Goal: Task Accomplishment & Management: Manage account settings

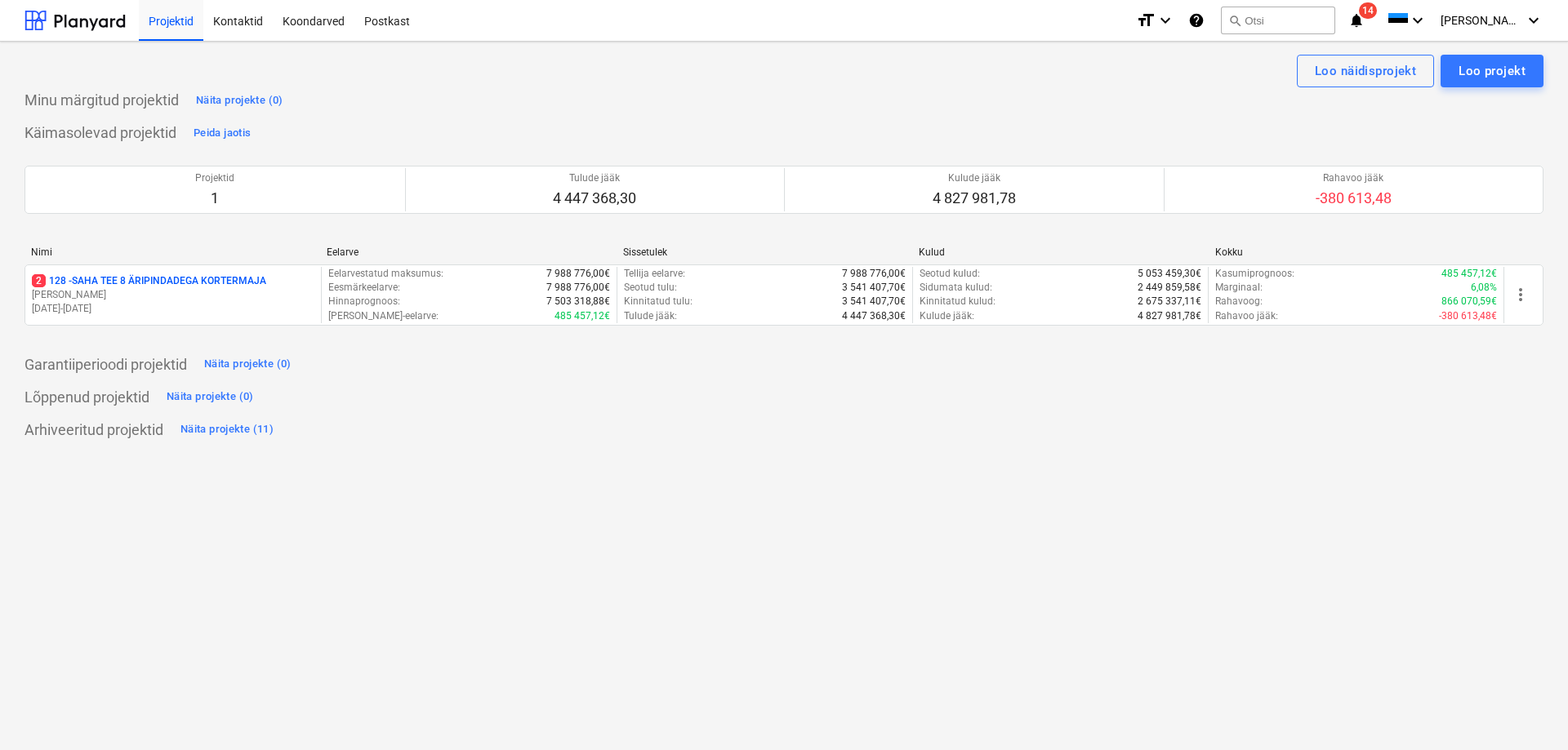
click at [90, 282] on p "2 128 - SAHA TEE 8 ÄRIPINDADEGA KORTERMAJA" at bounding box center [149, 280] width 234 height 14
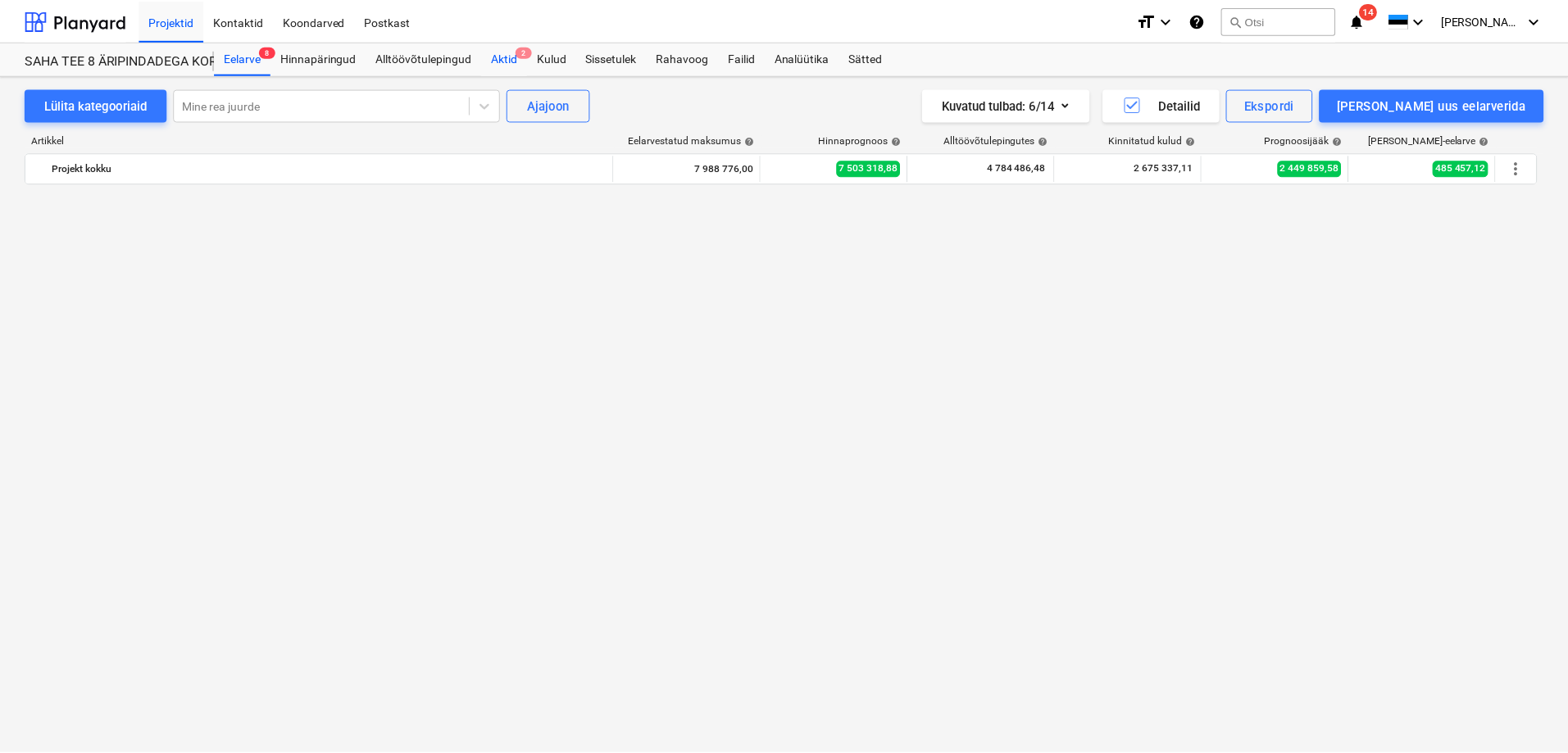
scroll to position [3984, 0]
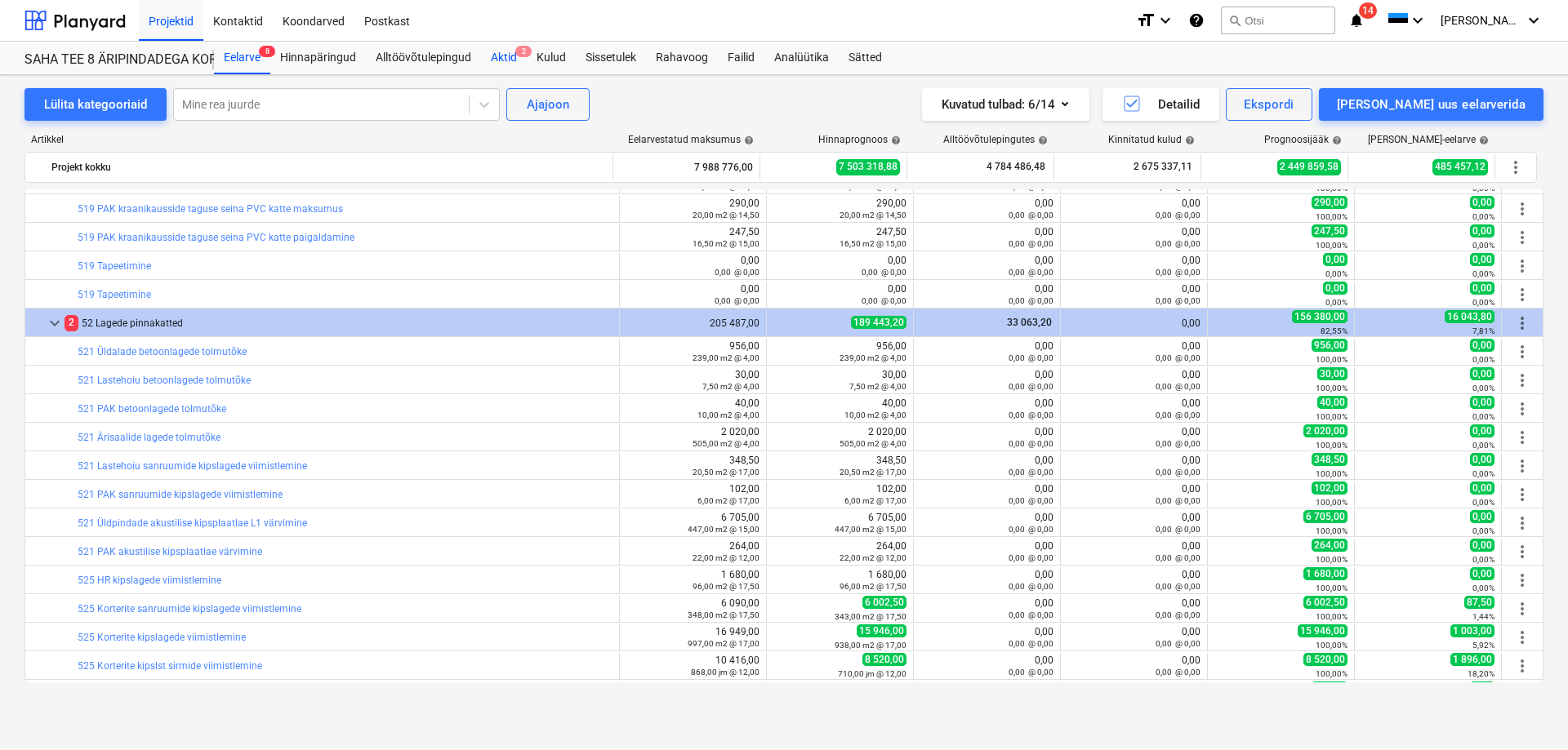
click at [505, 54] on div "Aktid 2" at bounding box center [503, 58] width 46 height 32
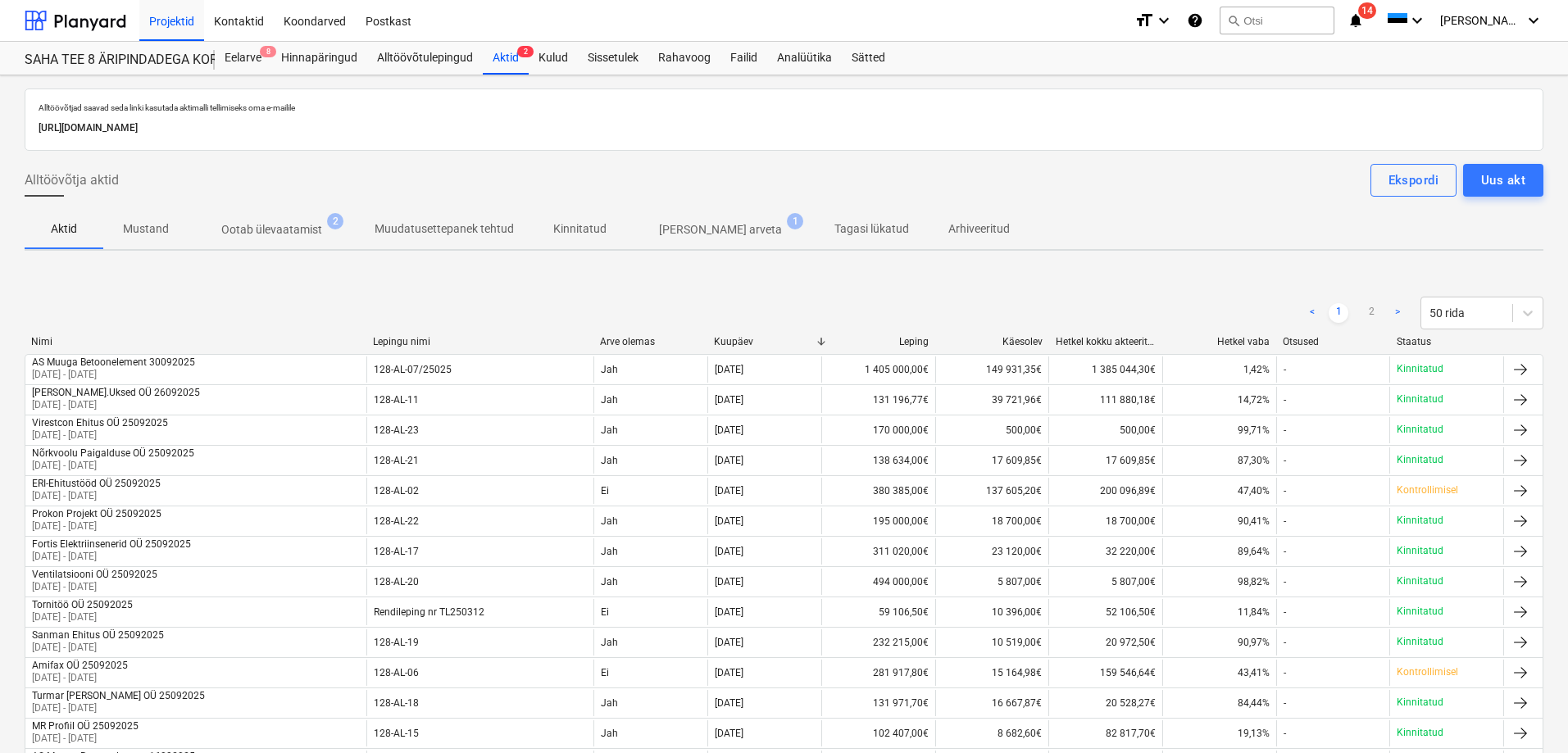
click at [295, 223] on p "Ootab ülevaatamist" at bounding box center [271, 230] width 100 height 17
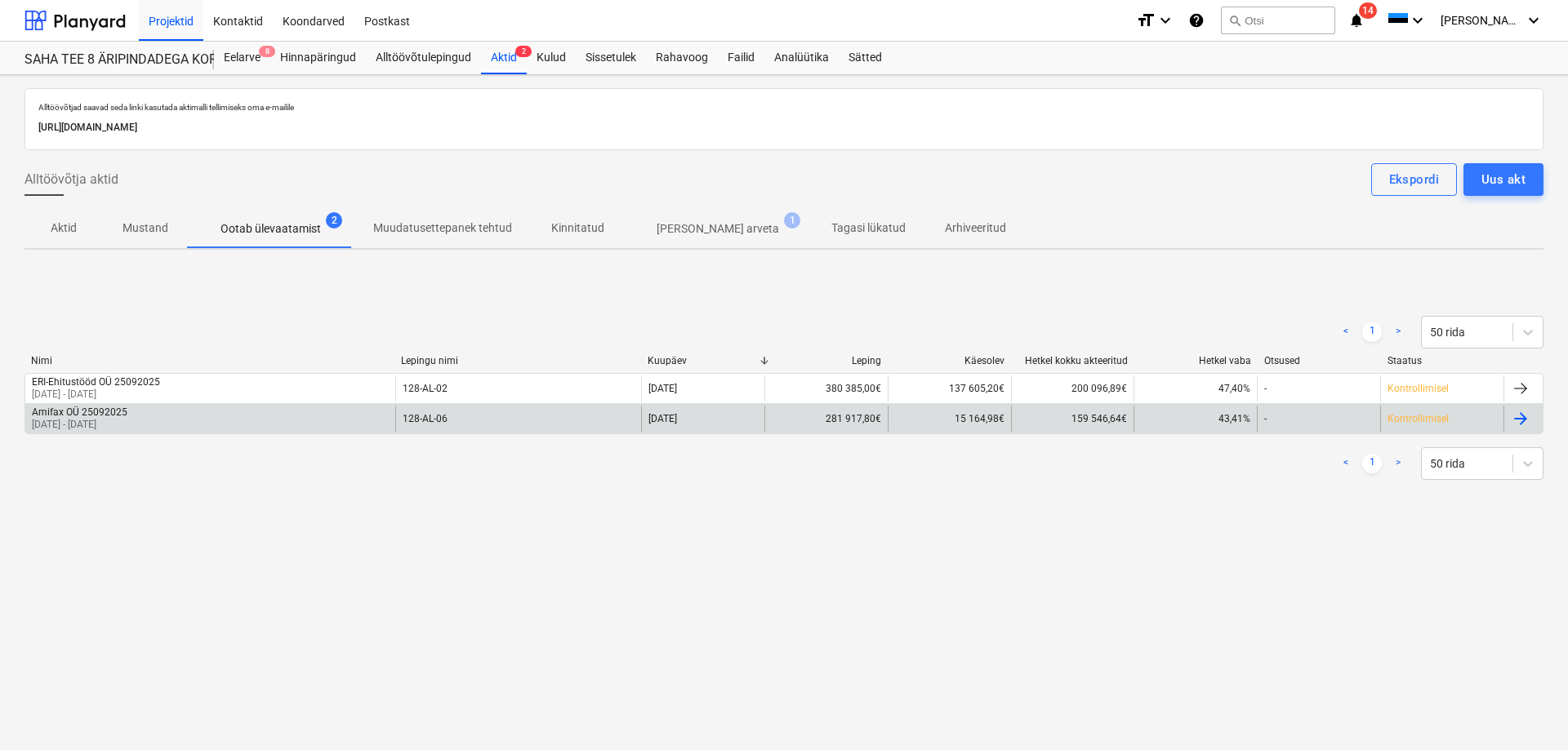
click at [127, 421] on p "[DATE] - [DATE]" at bounding box center [79, 425] width 96 height 14
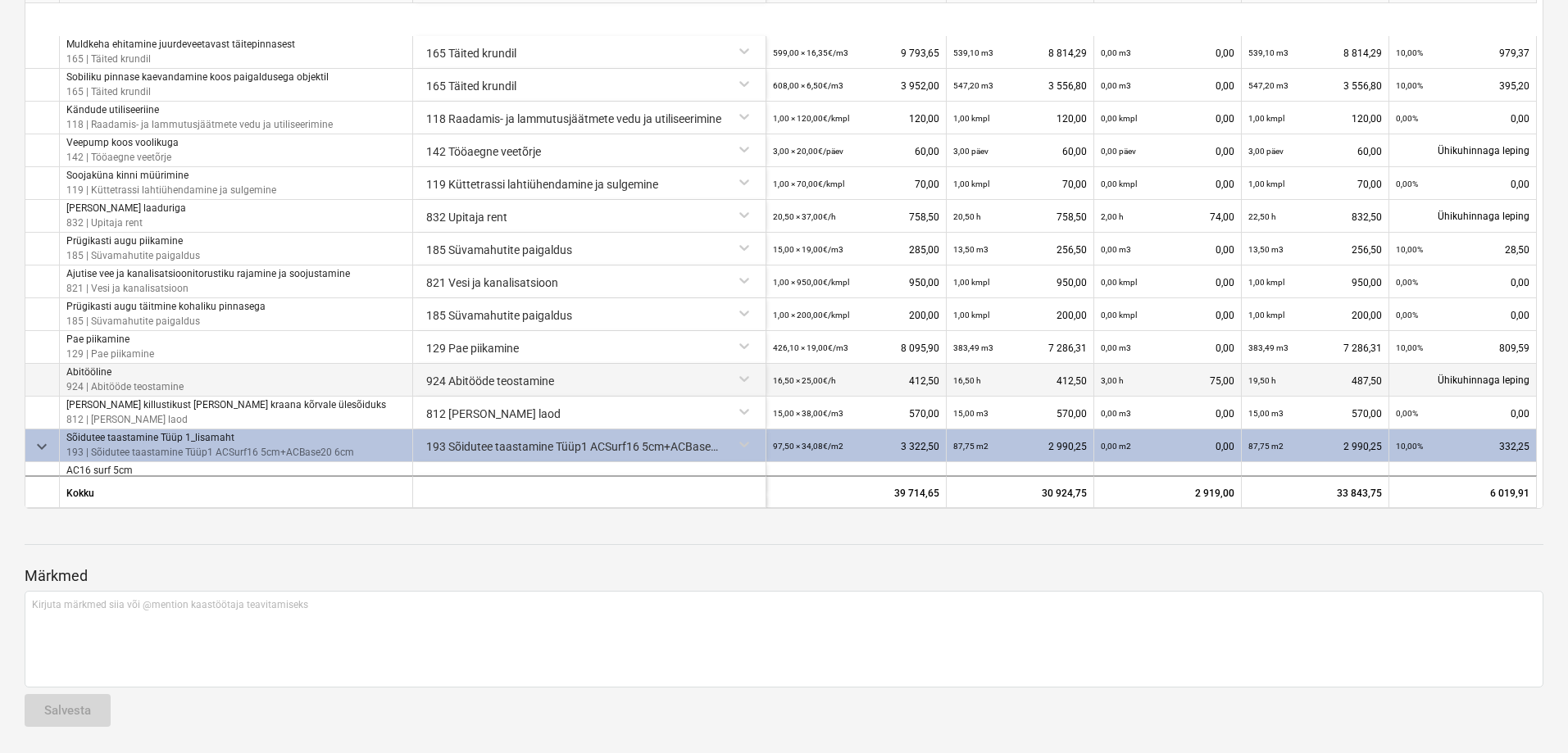
scroll to position [249, 0]
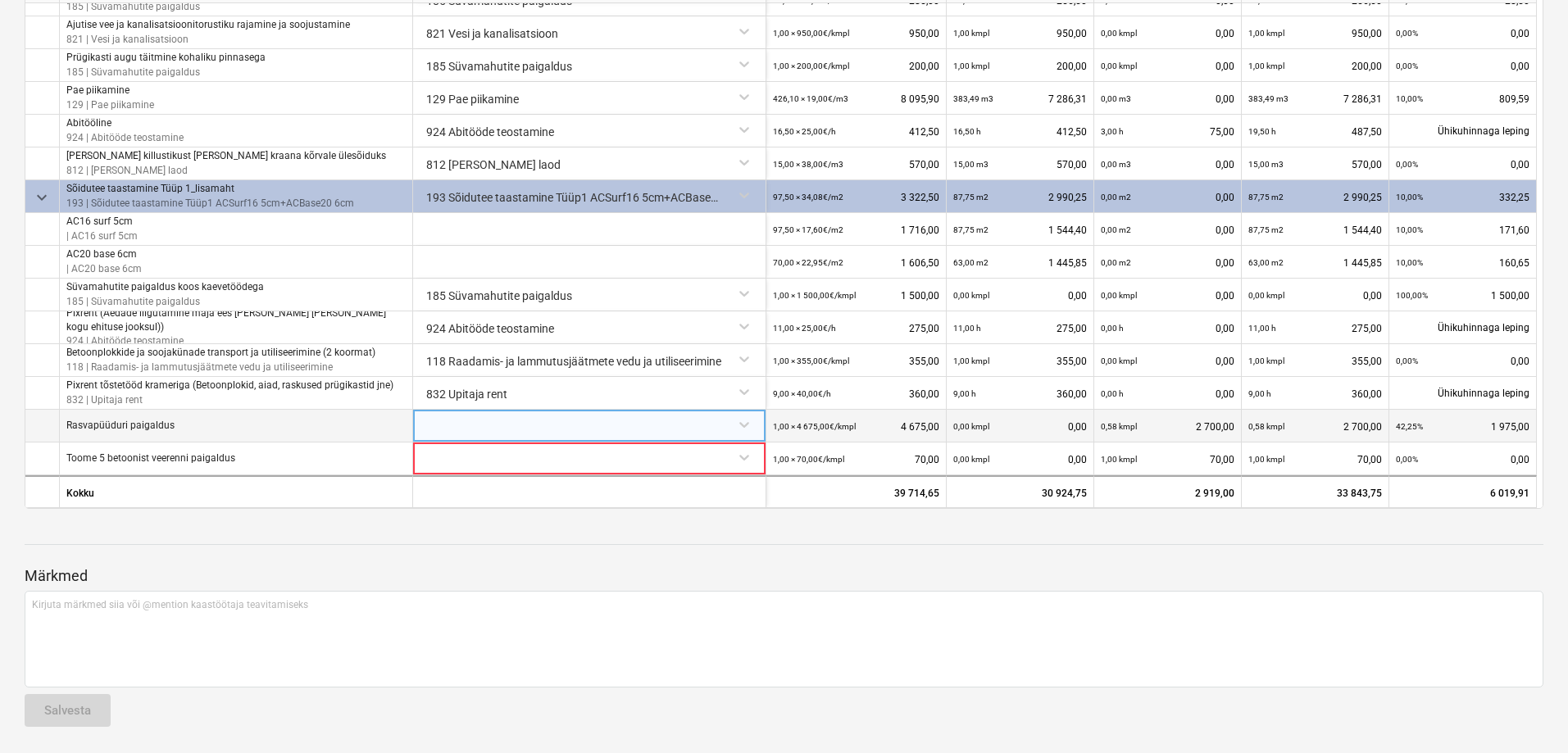
click at [548, 423] on div at bounding box center [589, 424] width 339 height 29
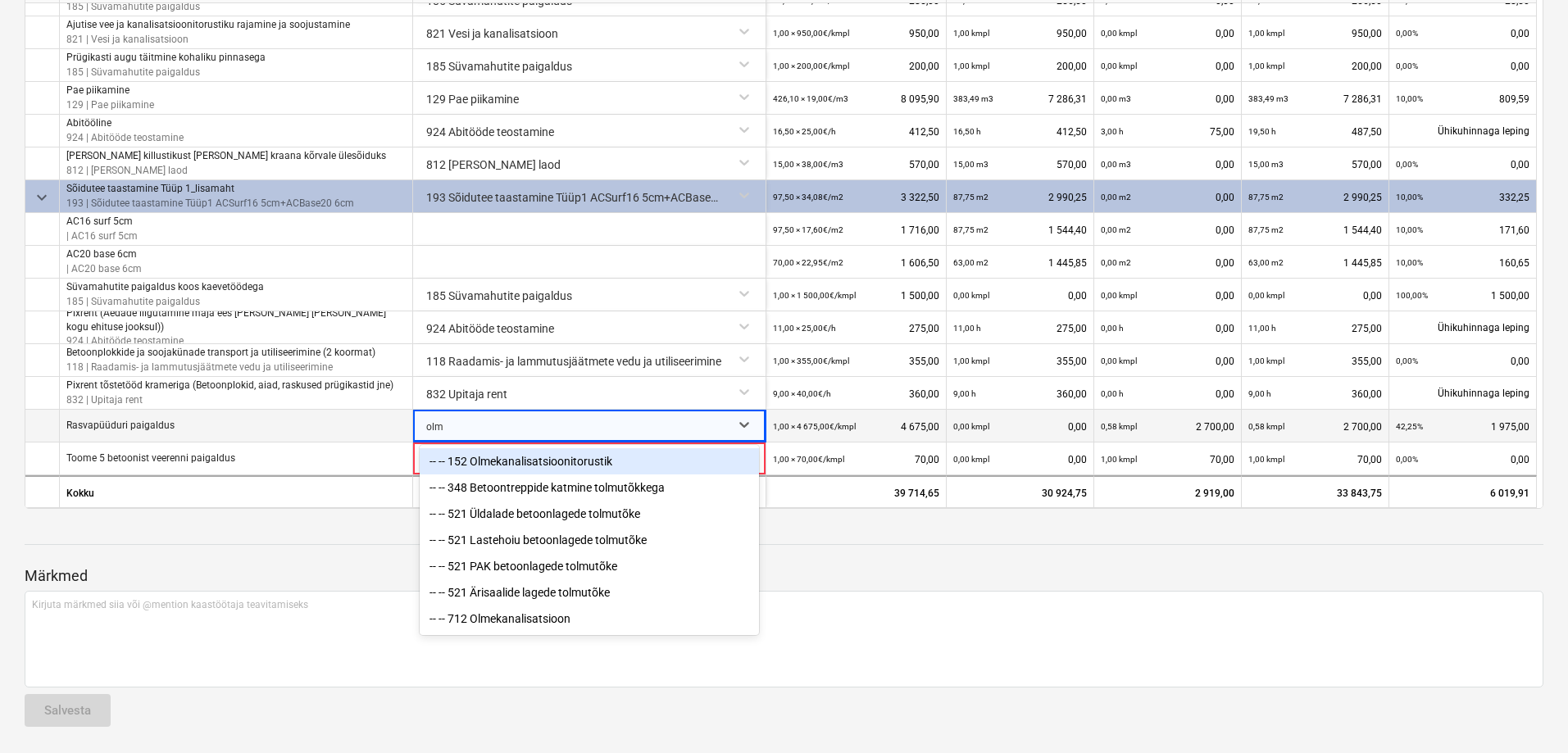
type input "olme"
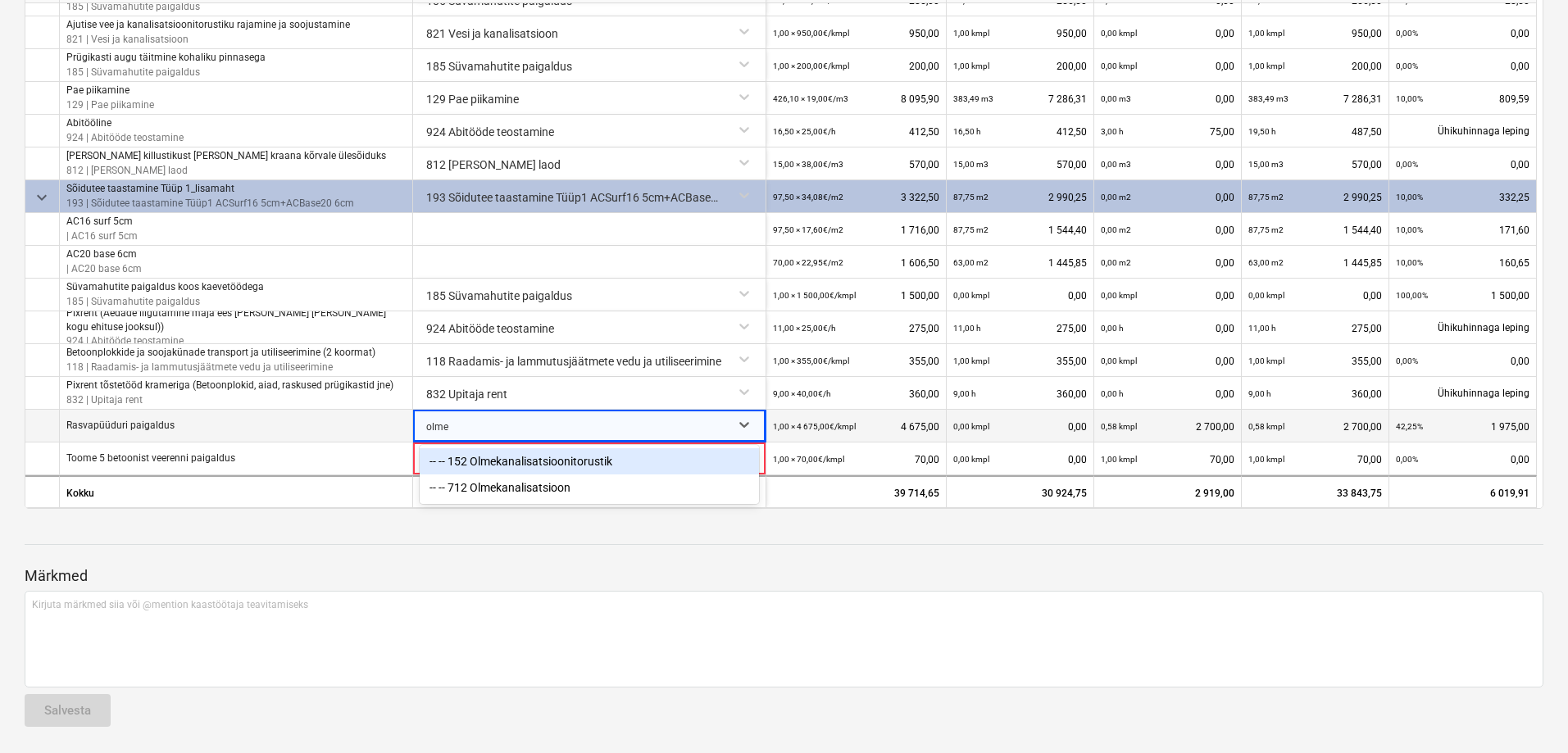
click at [518, 464] on div "-- -- 152 Olmekanalisatsioonitorustik" at bounding box center [589, 461] width 339 height 26
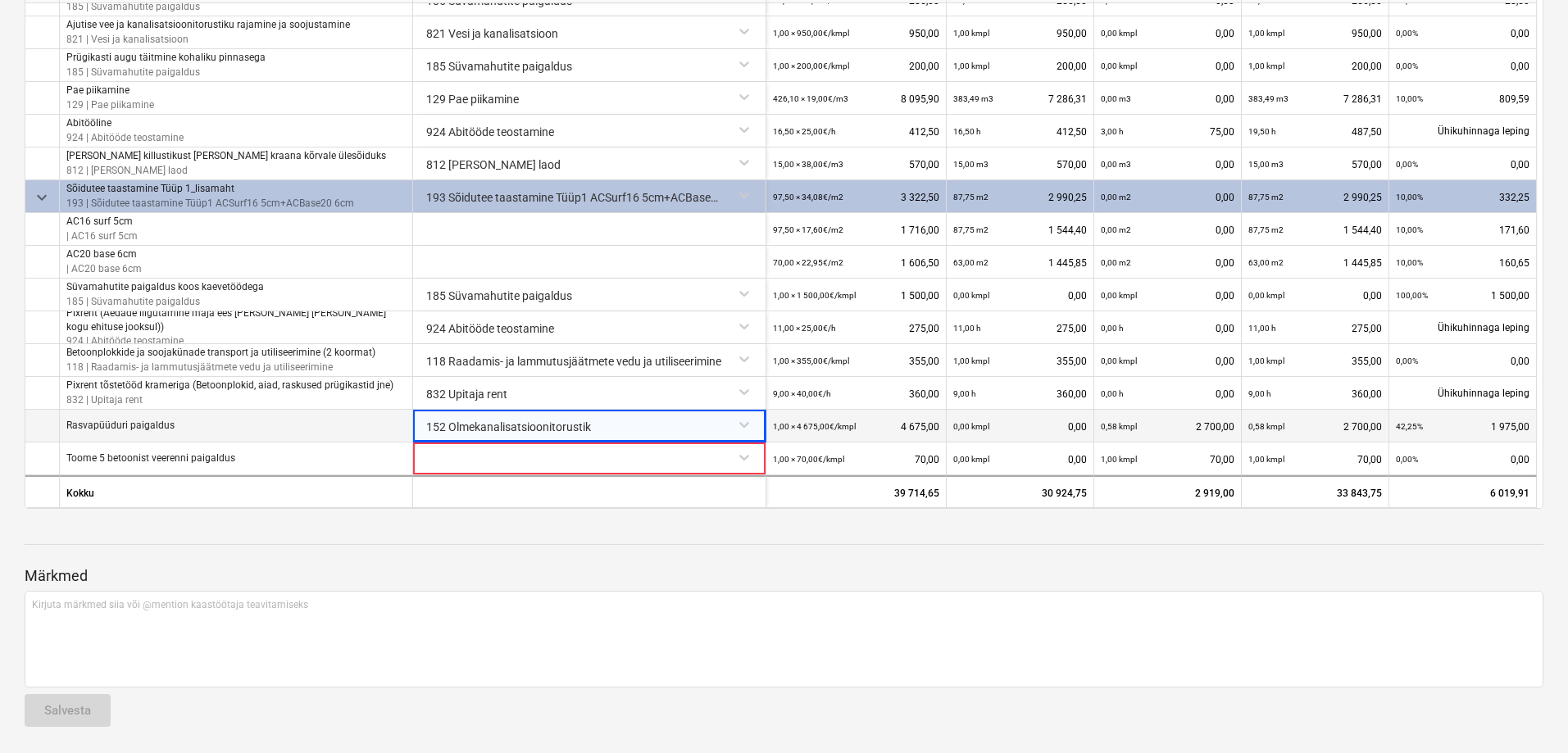
click at [518, 464] on div at bounding box center [589, 457] width 339 height 29
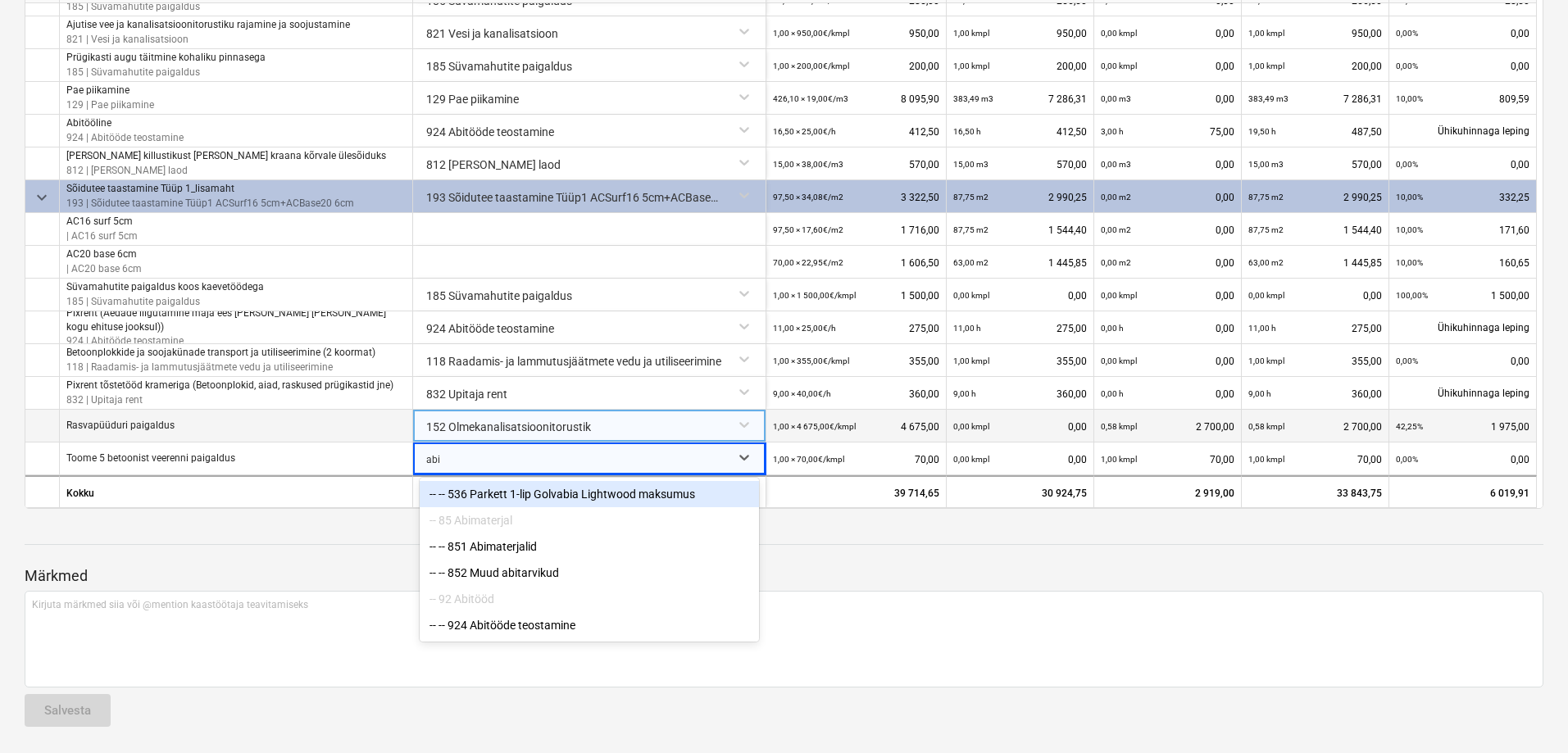
type input "abit"
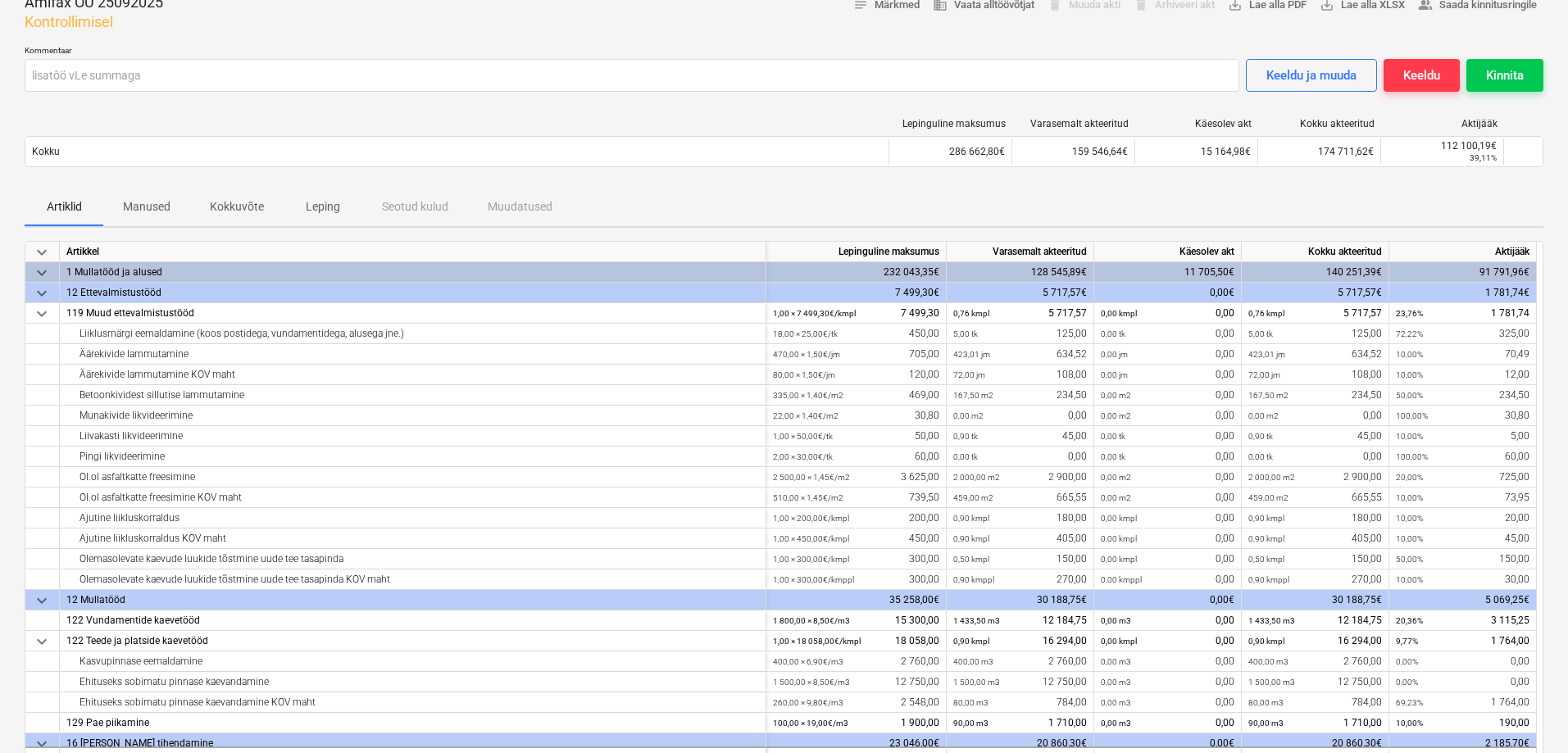
scroll to position [0, 0]
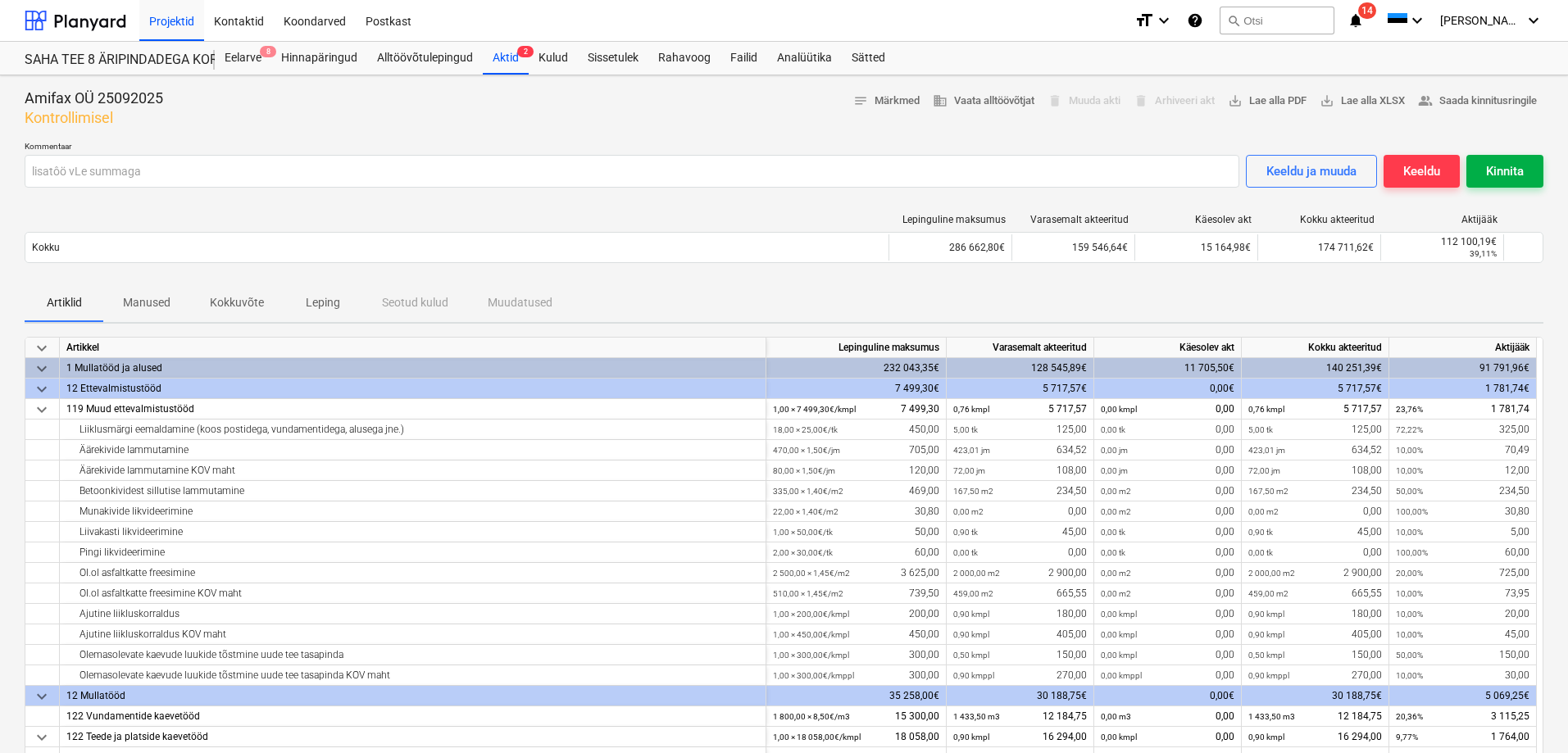
click at [1500, 180] on div "Kinnita" at bounding box center [1505, 172] width 38 height 22
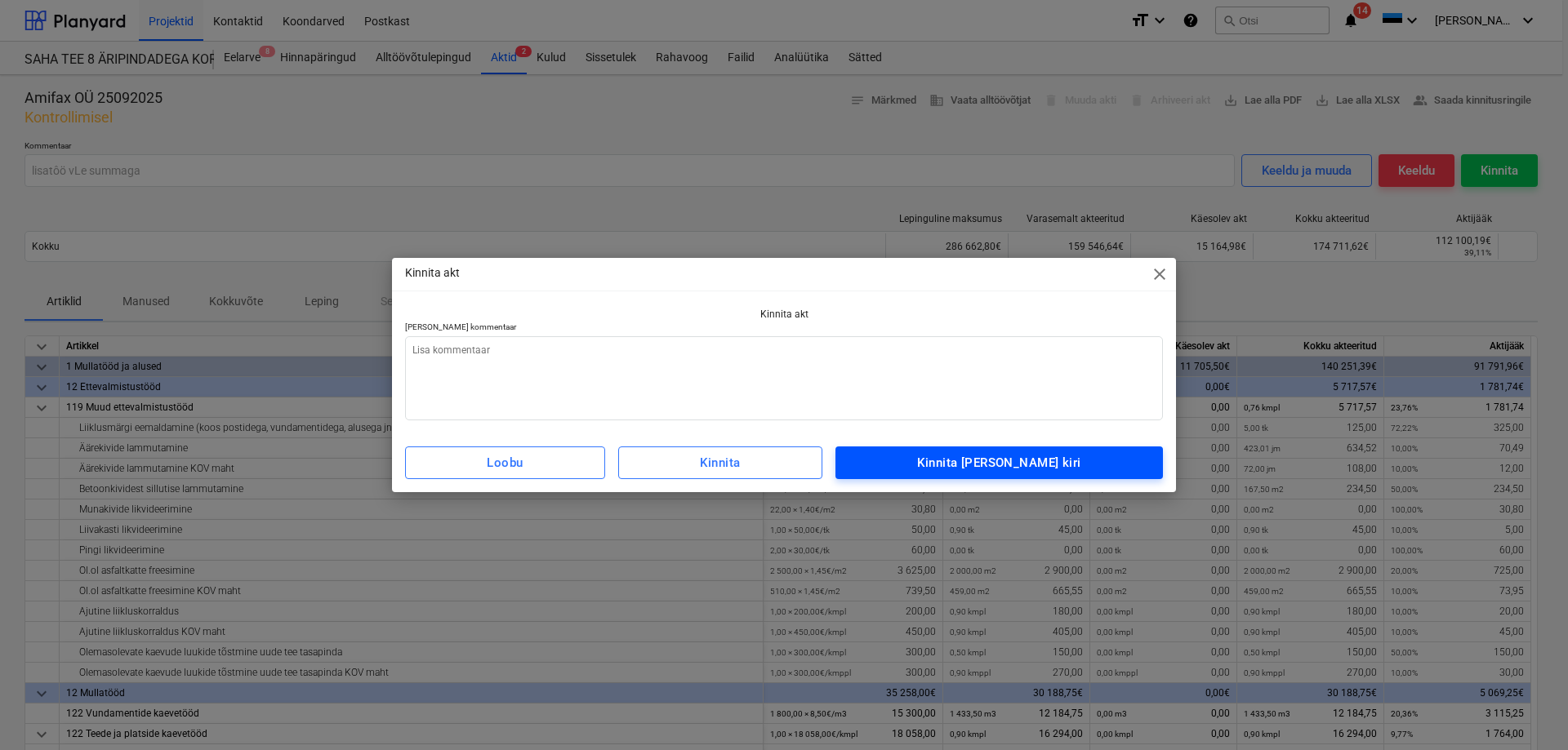
click at [1017, 469] on div "Kinnita [PERSON_NAME] kiri" at bounding box center [998, 463] width 163 height 22
type textarea "x"
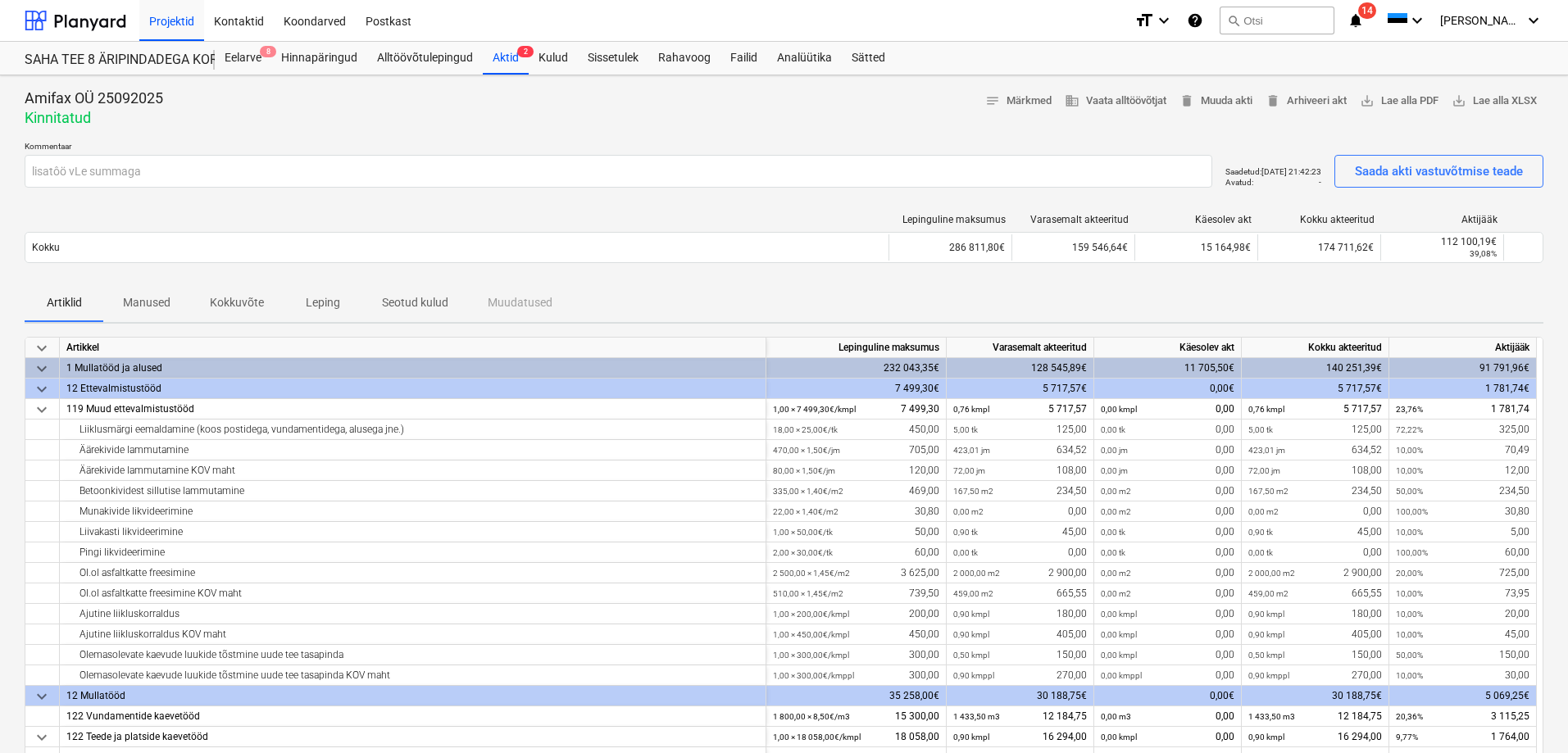
click at [423, 301] on p "Seotud kulud" at bounding box center [414, 302] width 66 height 17
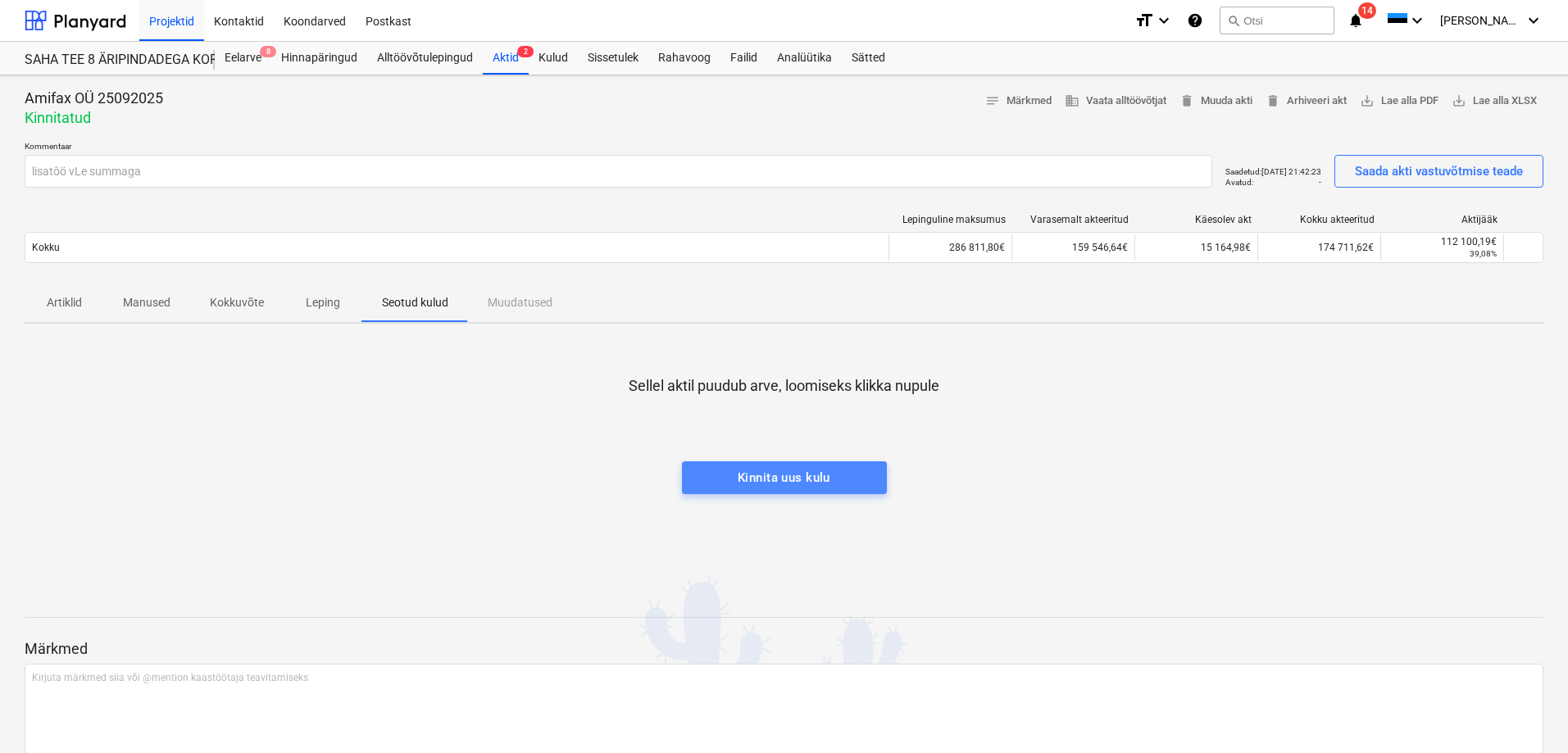
click at [771, 484] on div "Kinnita uus kulu" at bounding box center [784, 478] width 92 height 22
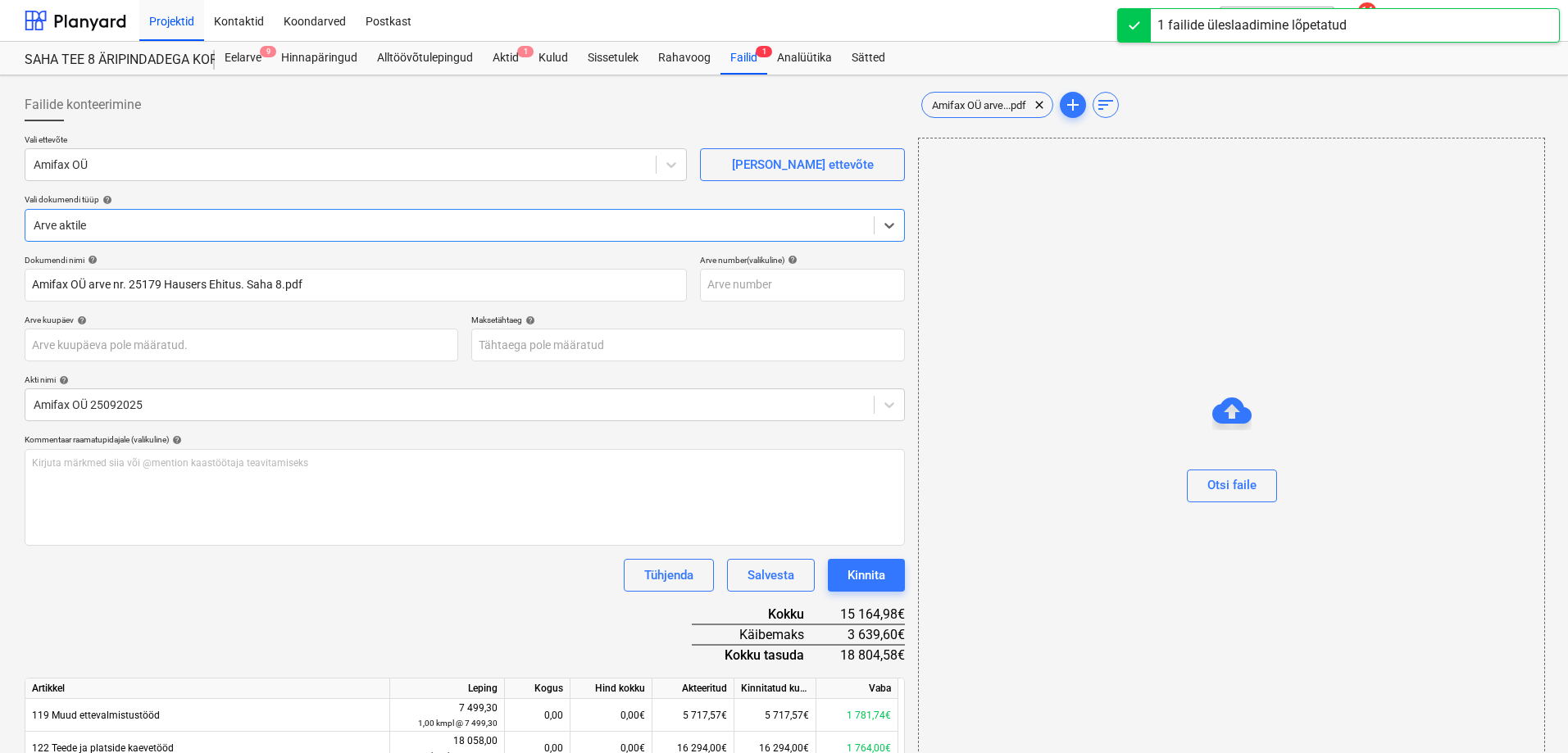
type input "Amifax OÜ arve nr. 25179 Hausers Ehitus. Saha 8.pdf"
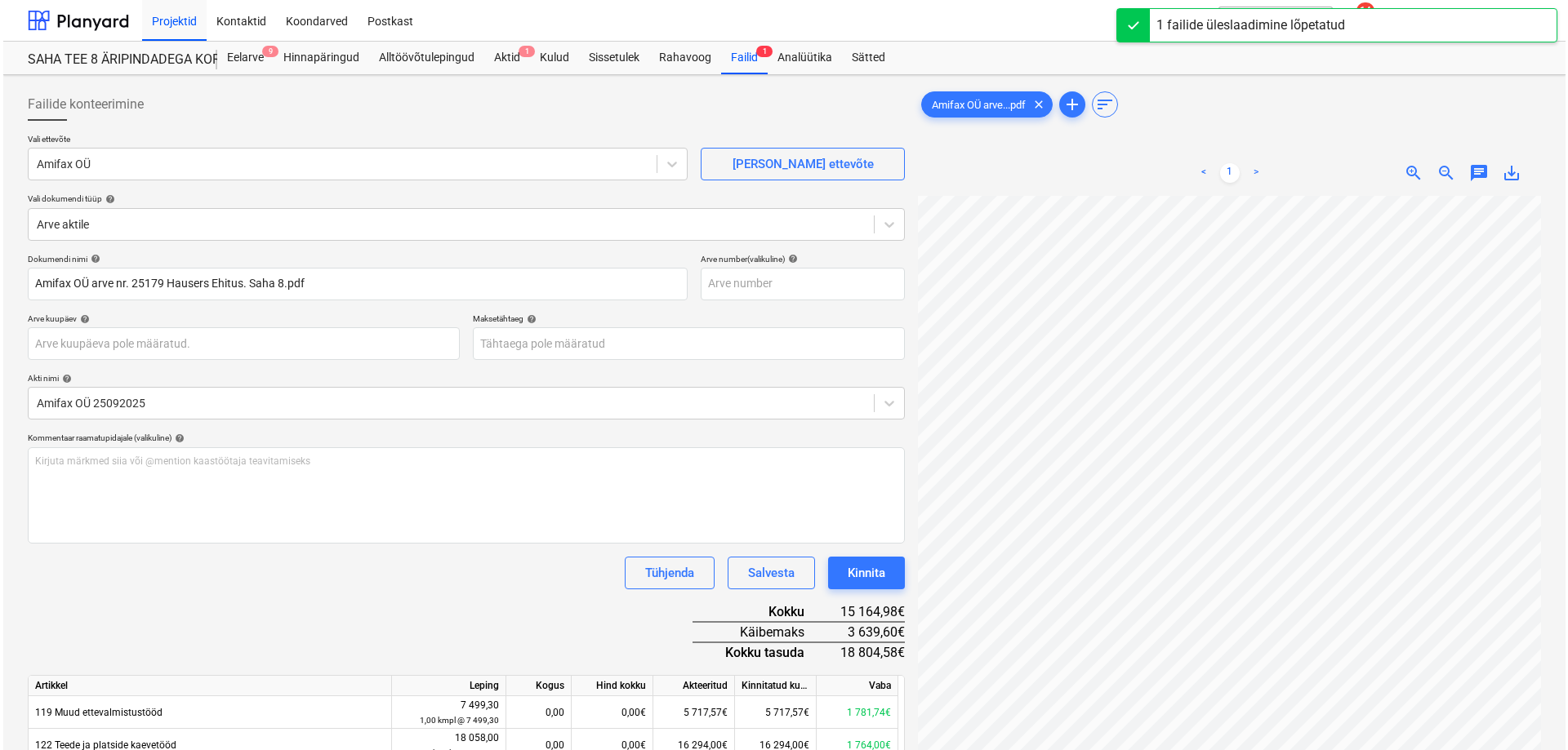
scroll to position [57, 204]
click at [500, 357] on body "Projektid Kontaktid Koondarved Postkast format_size keyboard_arrow_down help se…" at bounding box center [781, 375] width 1563 height 750
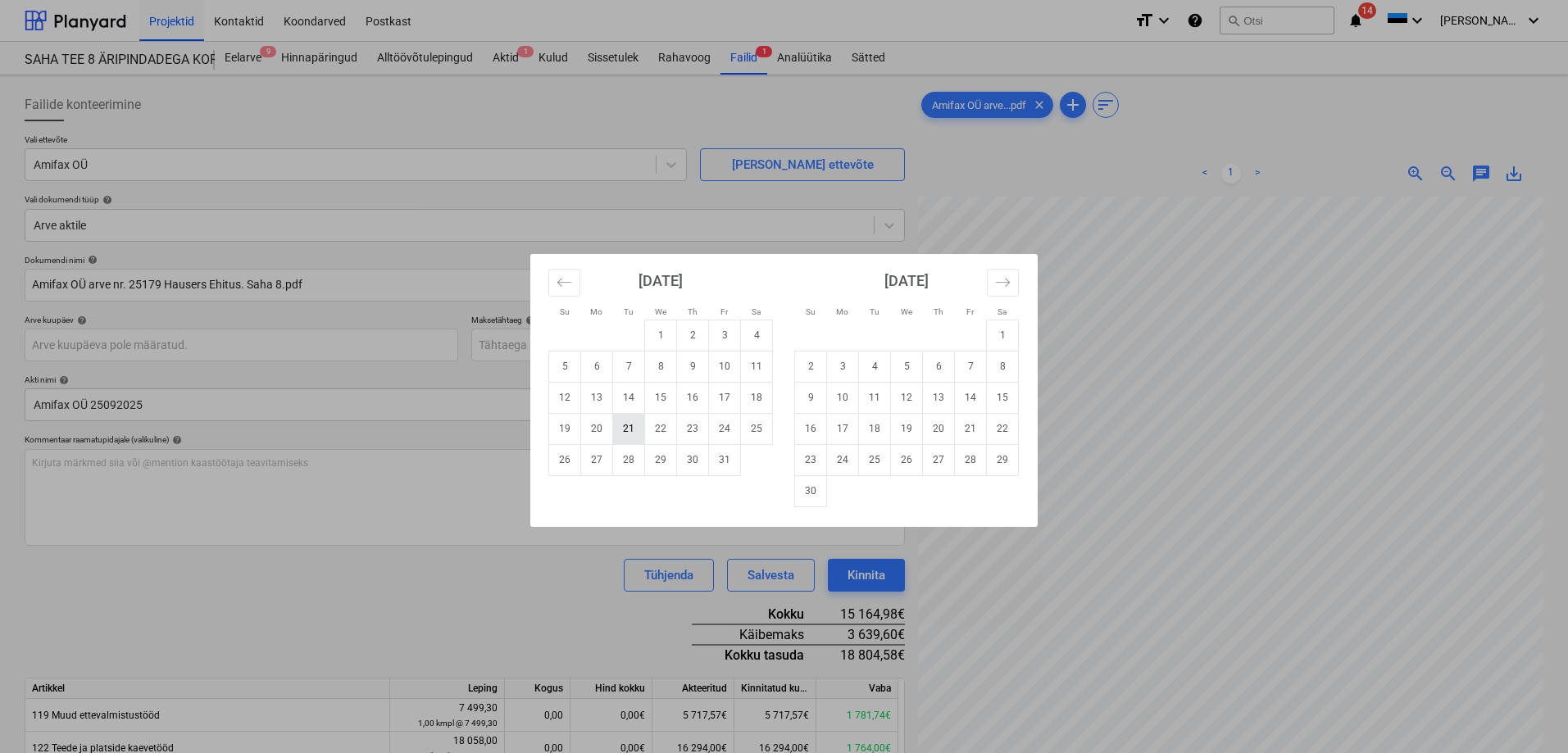
click at [635, 425] on td "21" at bounding box center [628, 428] width 32 height 31
type input "[DATE]"
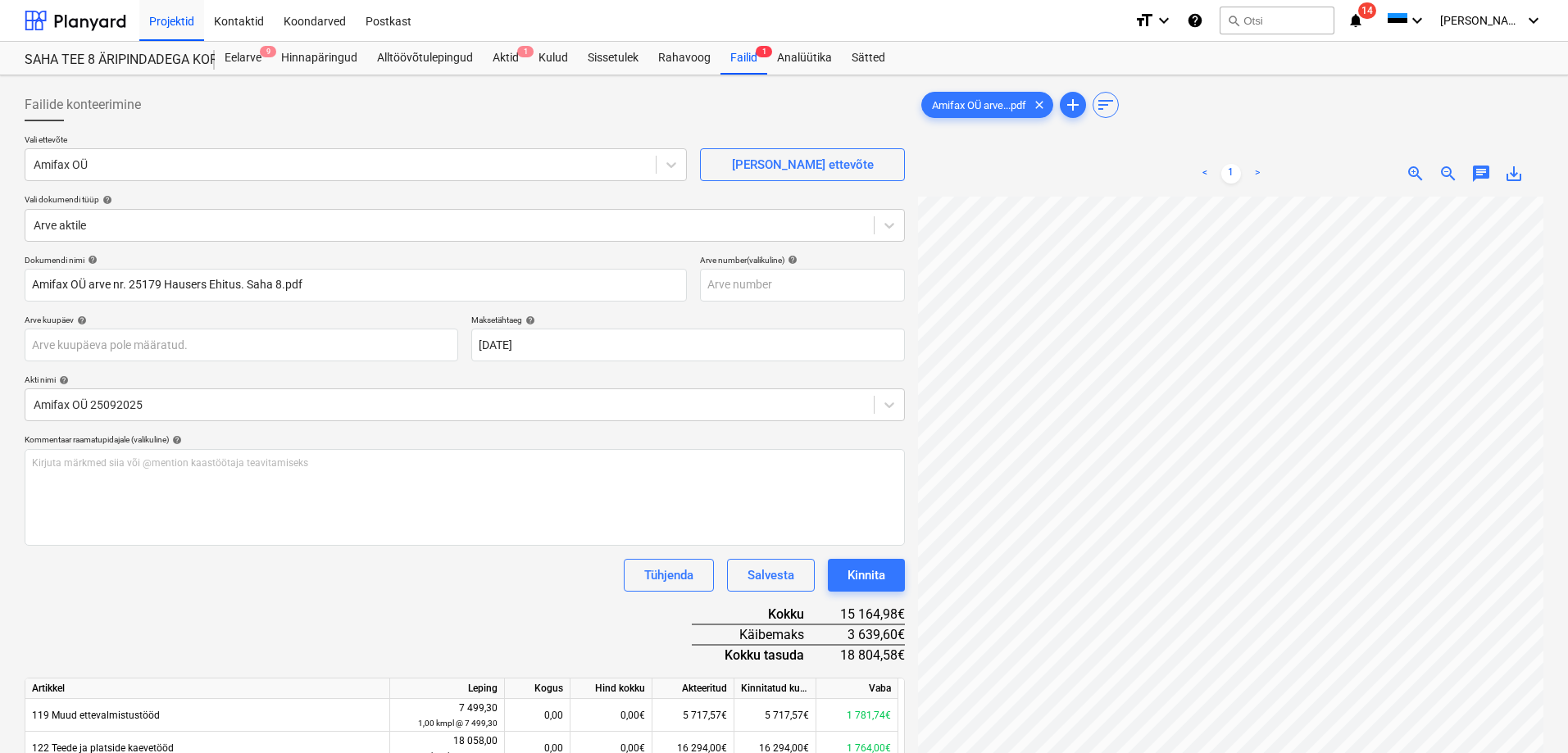
click at [538, 573] on div "Tühjenda Salvesta Kinnita" at bounding box center [464, 576] width 880 height 33
click at [881, 579] on div "Kinnita" at bounding box center [866, 576] width 38 height 22
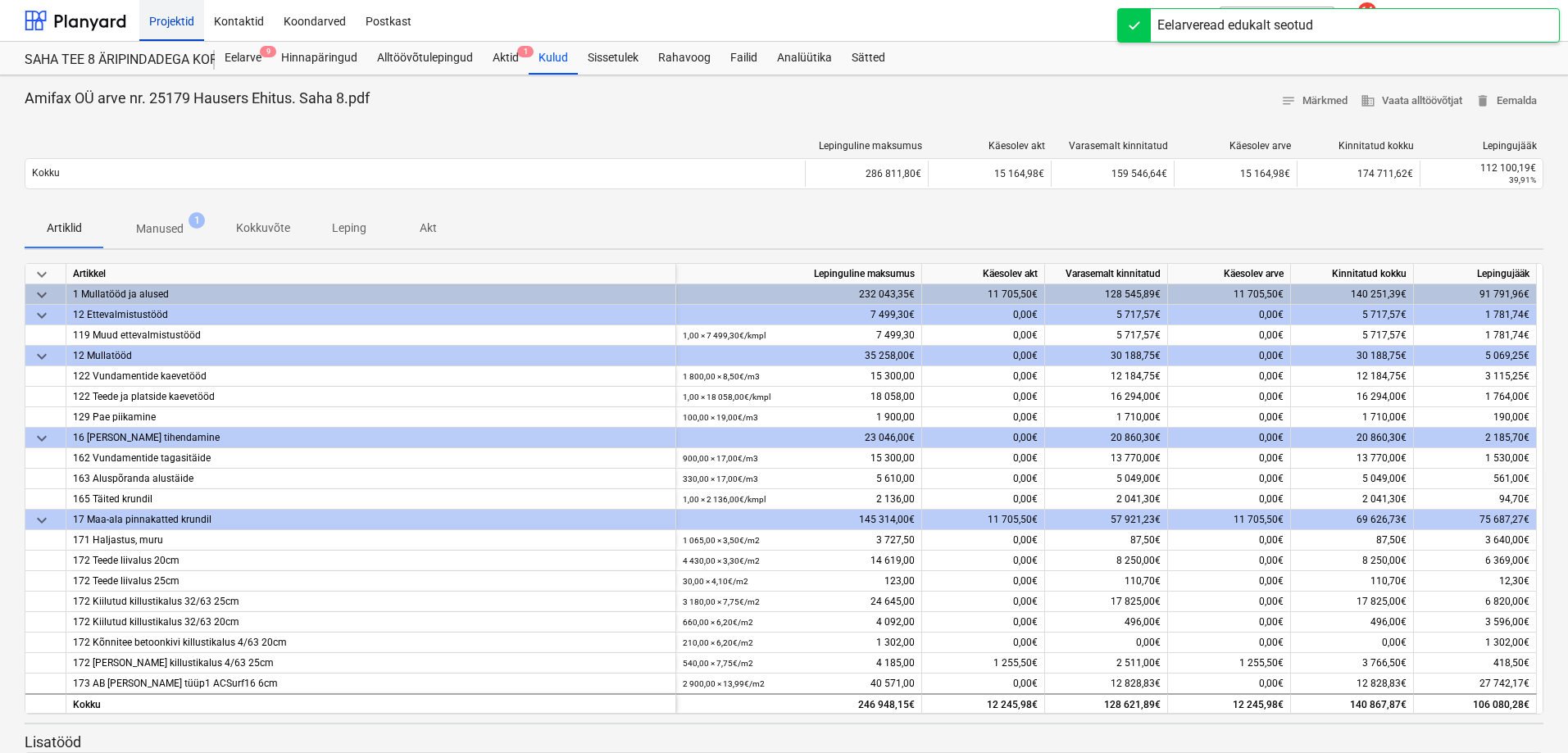
drag, startPoint x: 180, startPoint y: 24, endPoint x: 183, endPoint y: 37, distance: 13.3
click at [180, 24] on div "Projektid" at bounding box center [172, 20] width 65 height 42
